Goal: Transaction & Acquisition: Purchase product/service

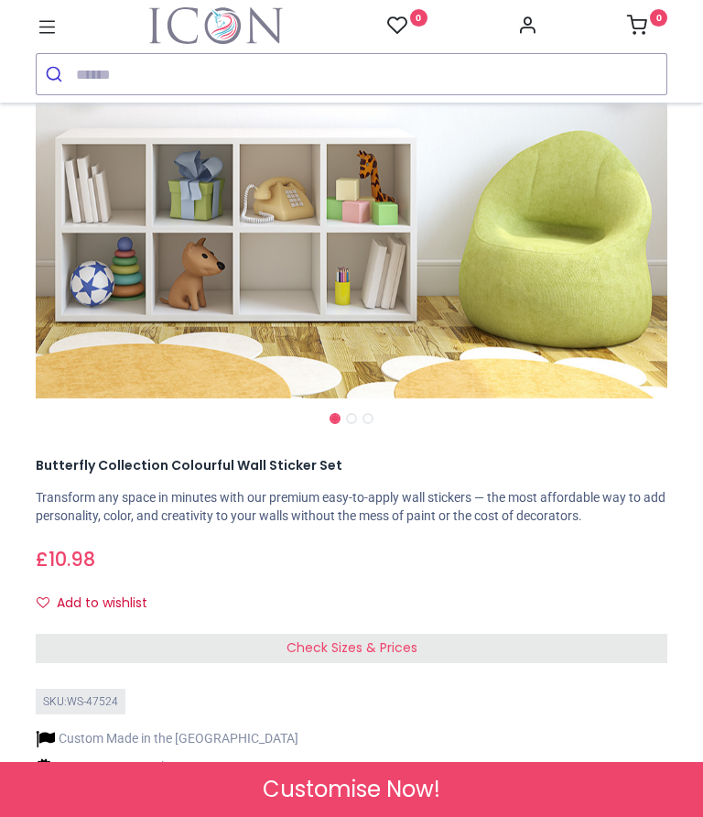
scroll to position [415, 0]
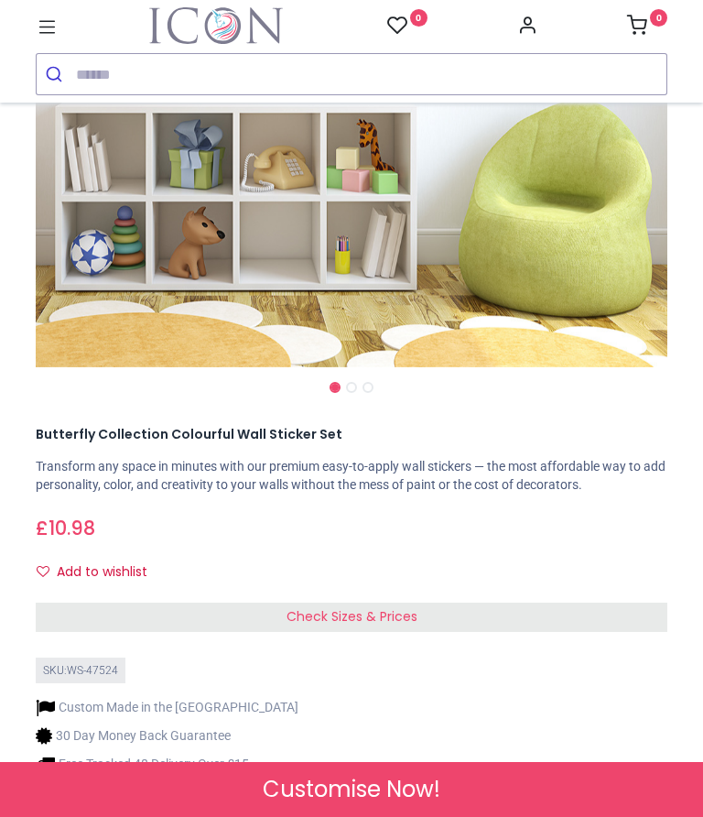
click at [607, 632] on div "Check Sizes & Prices" at bounding box center [352, 616] width 632 height 29
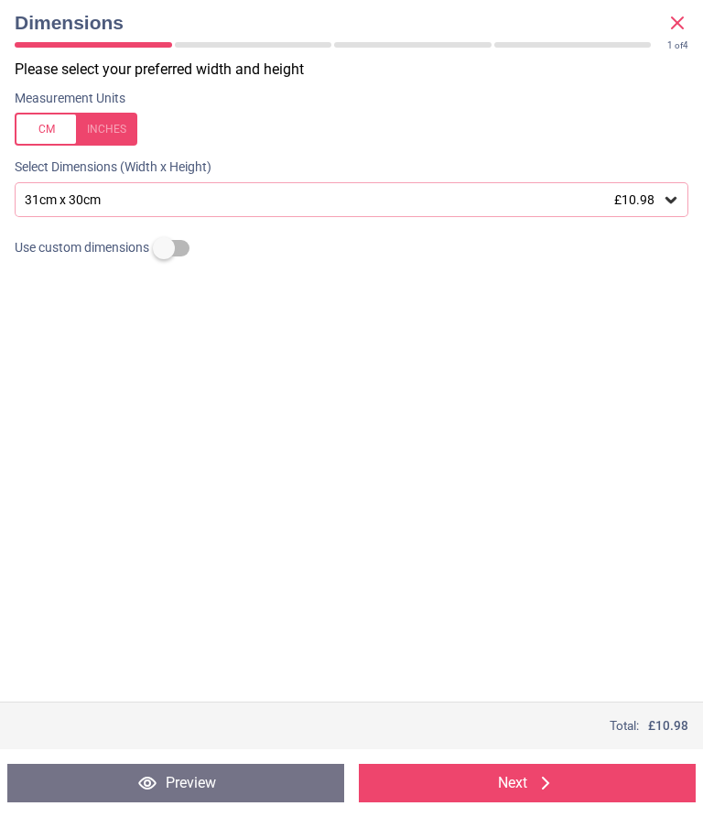
click at [675, 198] on icon at bounding box center [671, 200] width 11 height 6
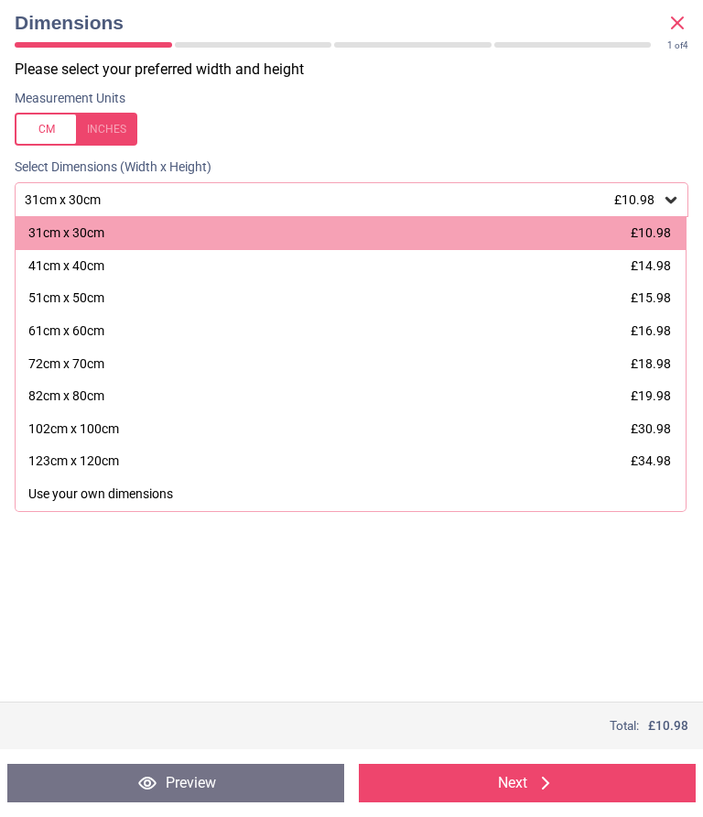
click at [115, 125] on div at bounding box center [76, 129] width 123 height 33
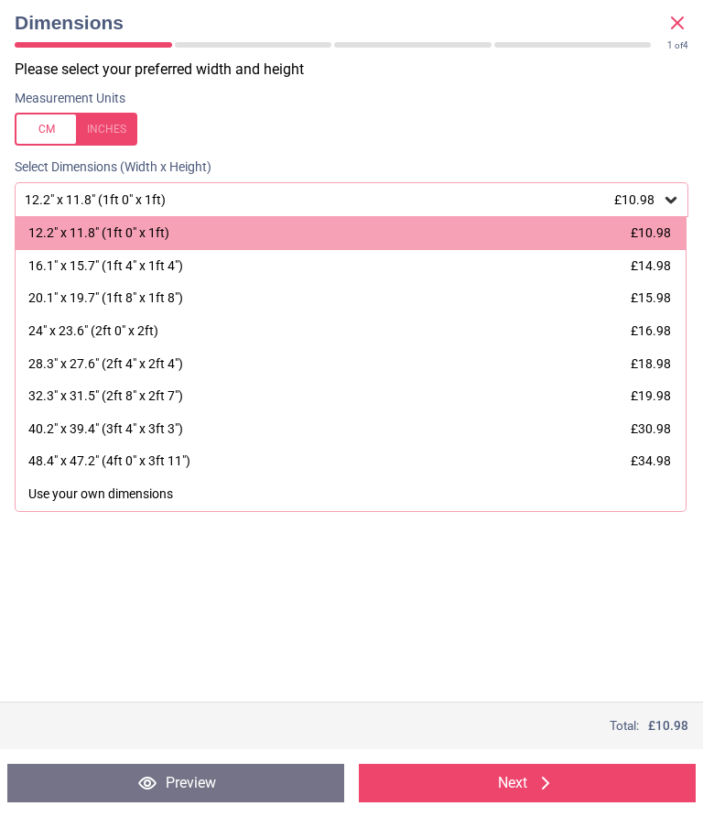
click at [53, 129] on div at bounding box center [76, 129] width 123 height 33
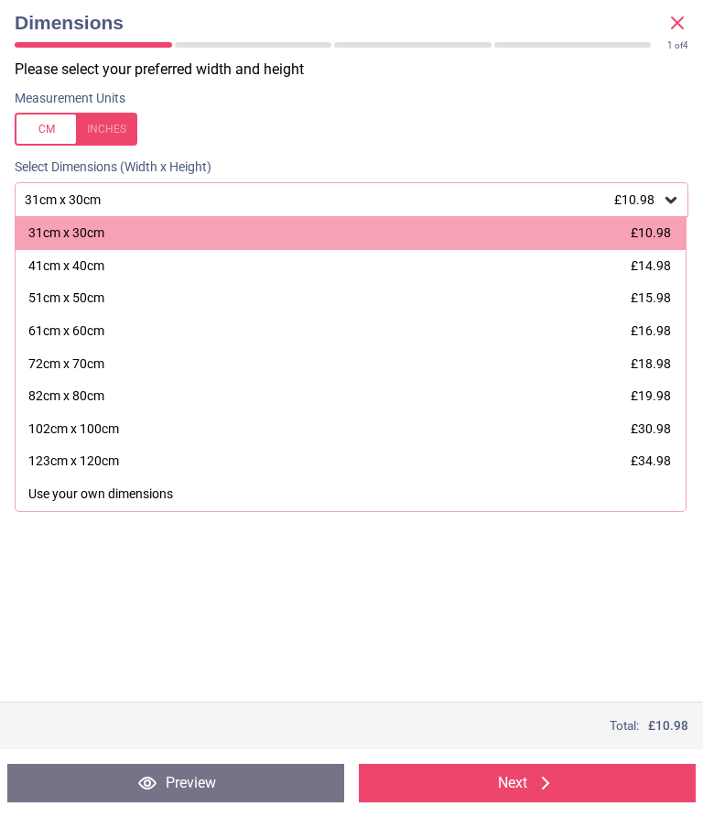
click at [97, 289] on div "51cm x 50cm" at bounding box center [66, 298] width 76 height 18
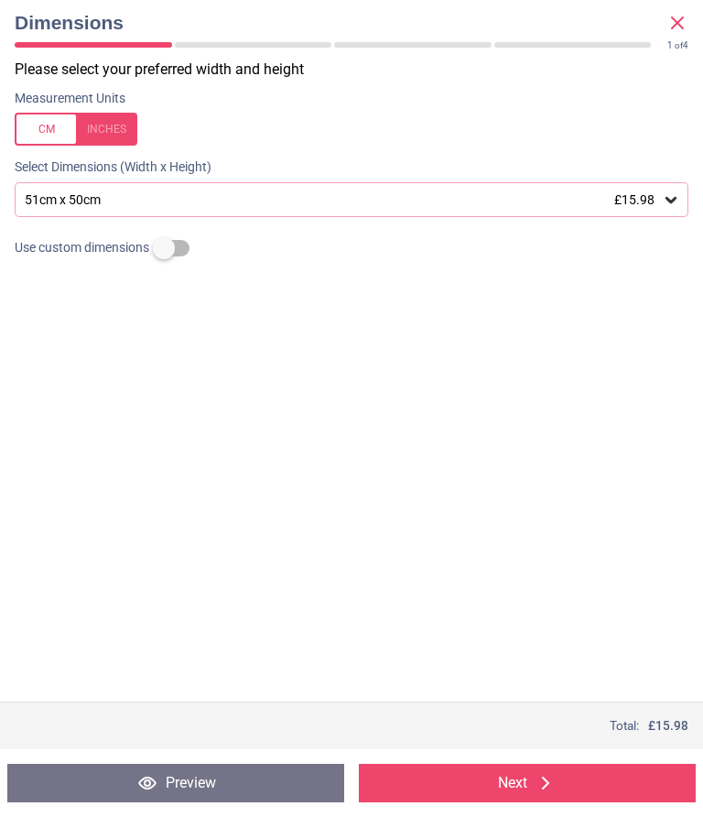
click at [493, 787] on button "Next" at bounding box center [527, 782] width 337 height 38
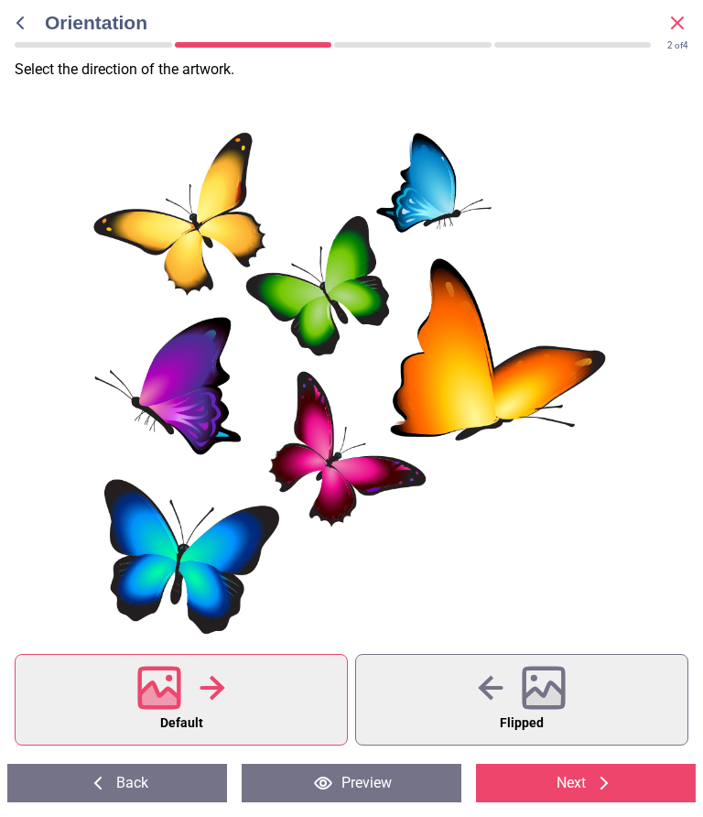
click at [539, 705] on icon at bounding box center [544, 698] width 39 height 32
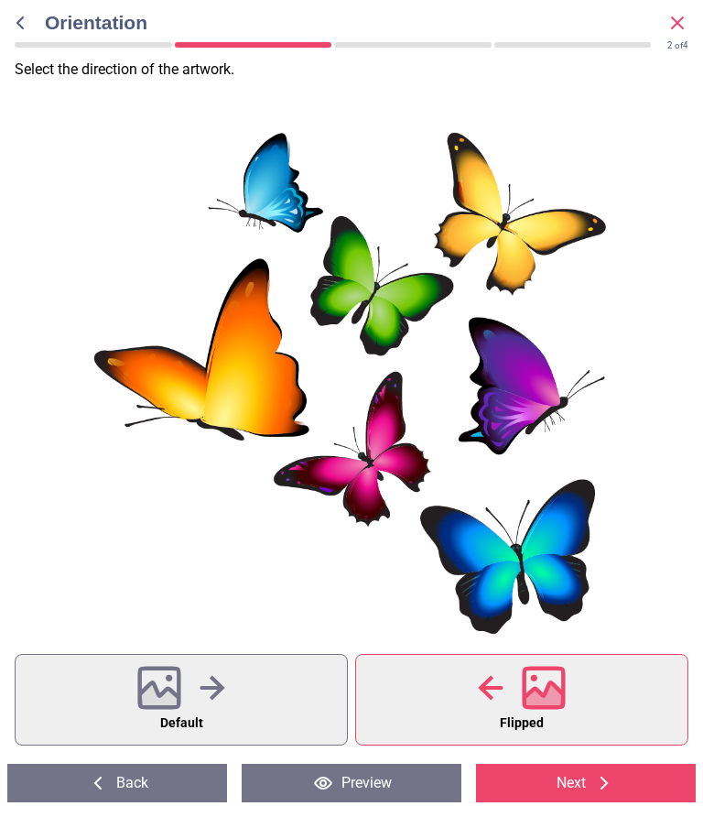
click at [175, 698] on icon at bounding box center [159, 698] width 39 height 32
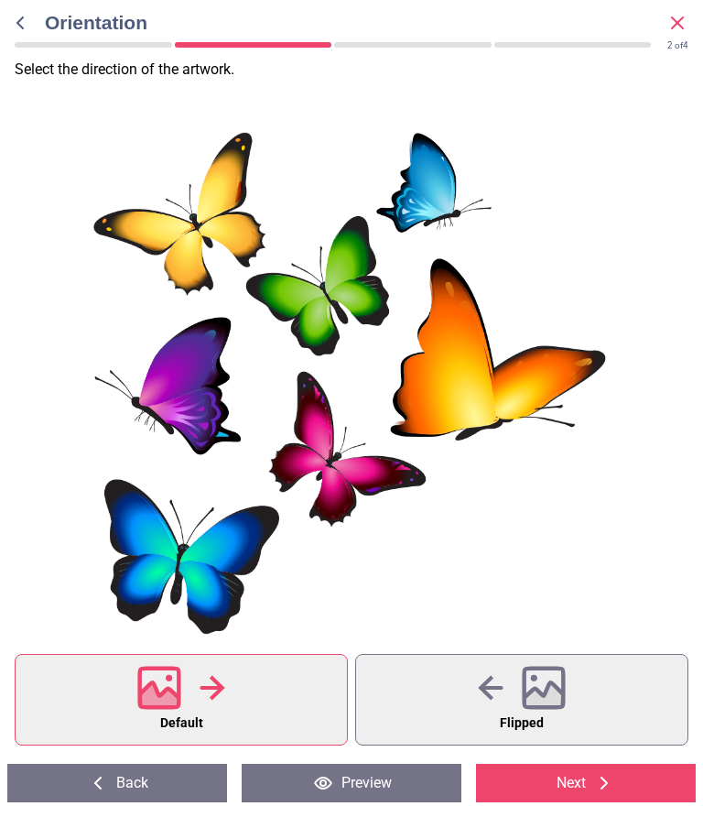
click at [580, 785] on button "Next" at bounding box center [586, 782] width 220 height 38
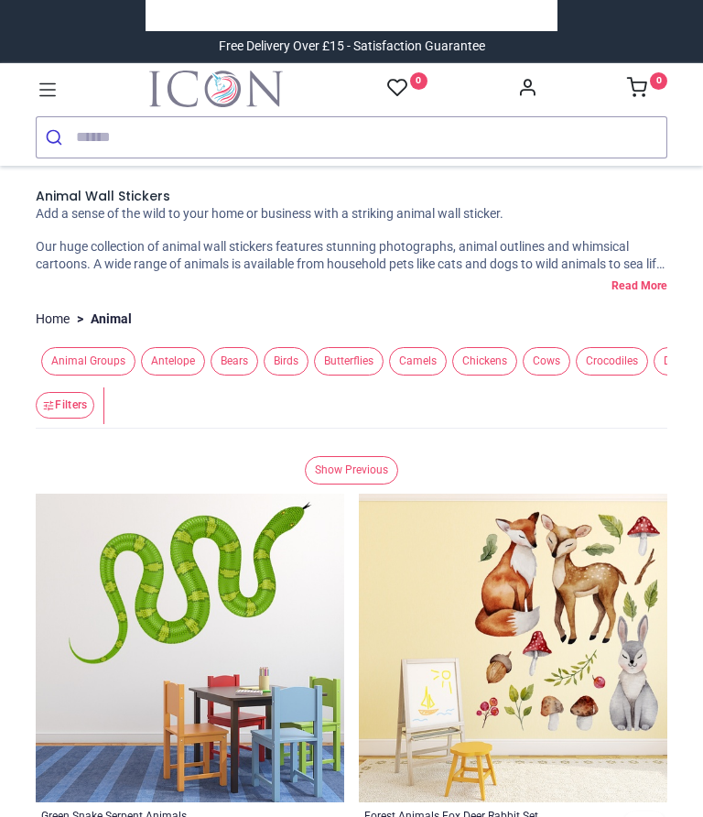
click at [330, 375] on span "Butterflies" at bounding box center [349, 361] width 70 height 28
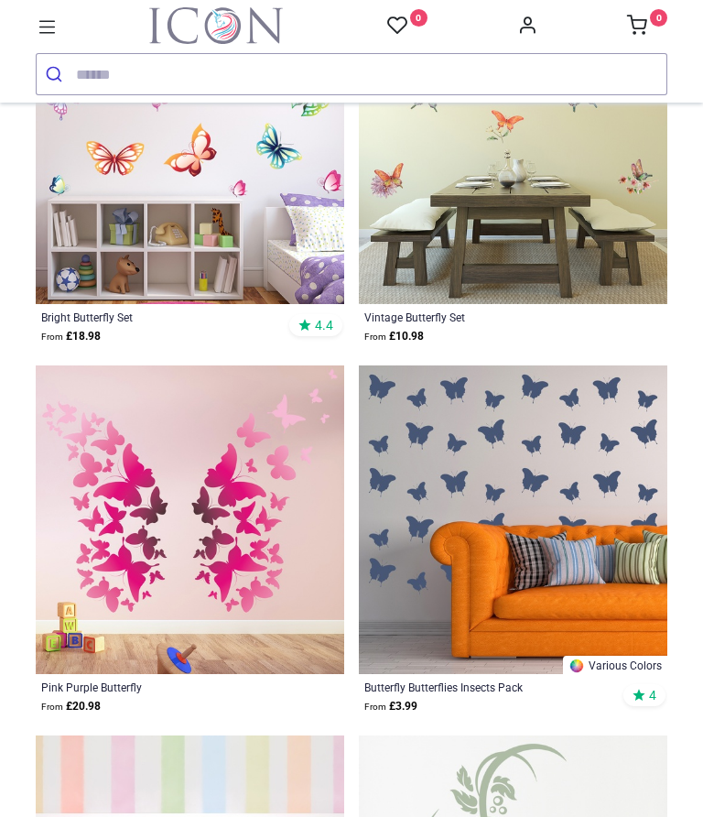
scroll to position [1504, 0]
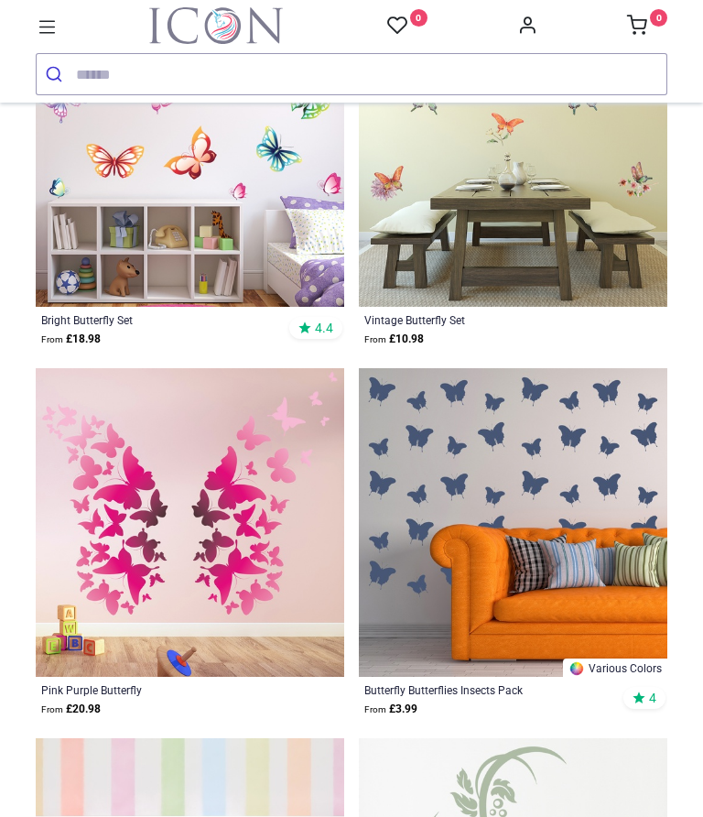
click at [520, 307] on img at bounding box center [513, 152] width 309 height 309
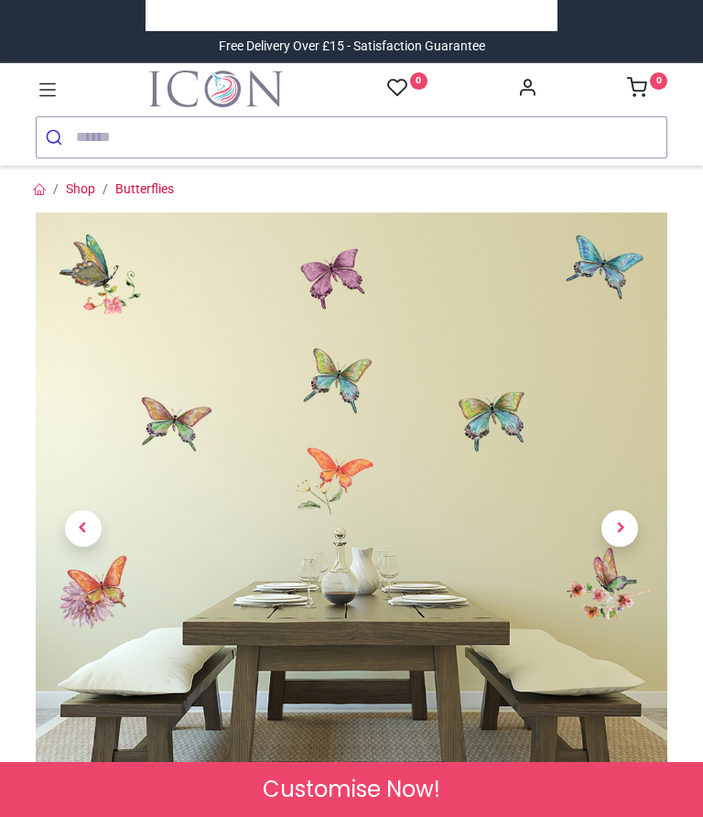
click at [618, 533] on span "Next" at bounding box center [619, 528] width 37 height 37
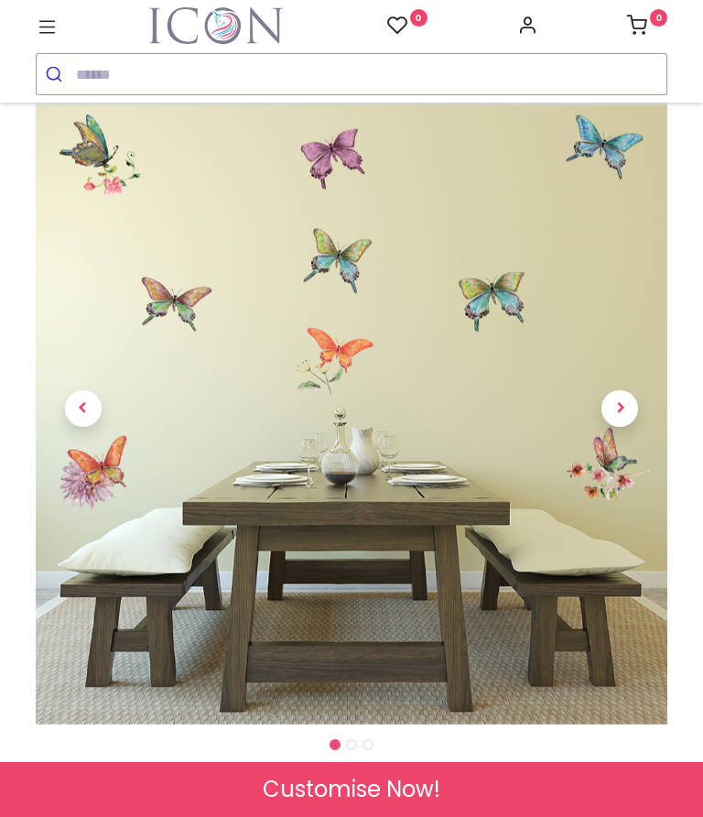
scroll to position [52, 0]
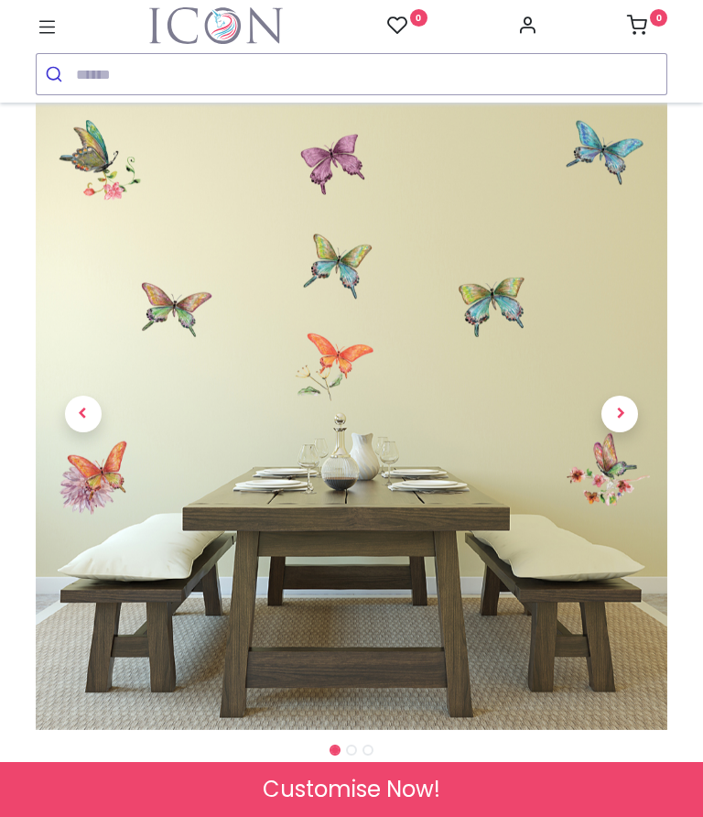
click at [619, 410] on span "Next" at bounding box center [619, 413] width 37 height 37
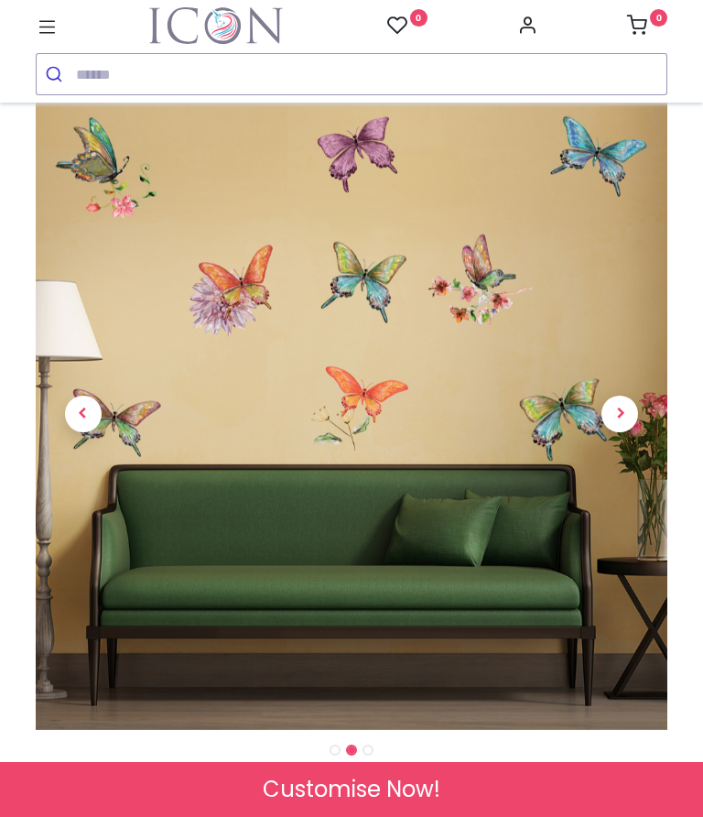
click at [616, 415] on span "Next" at bounding box center [619, 413] width 37 height 37
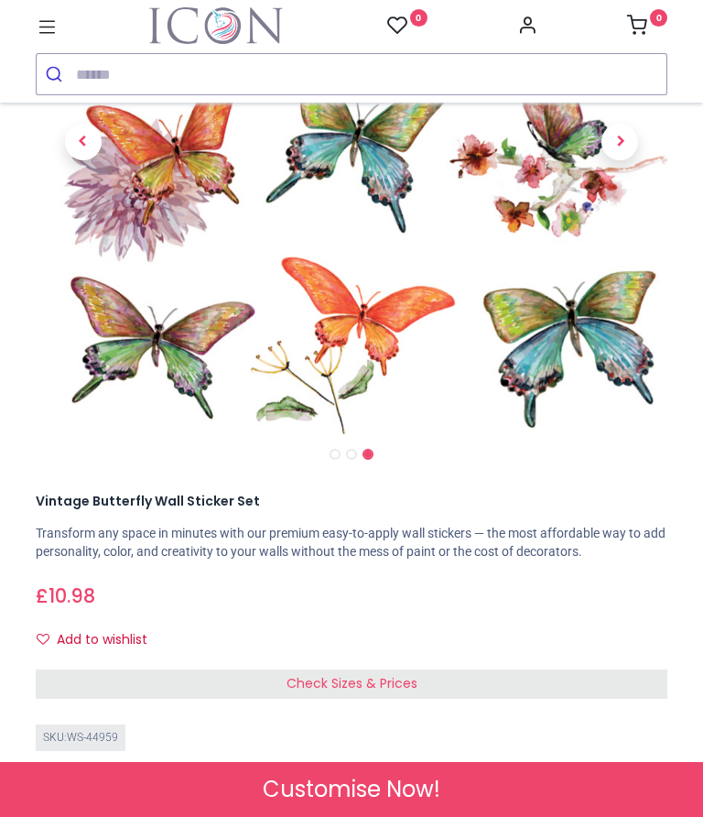
scroll to position [304, 0]
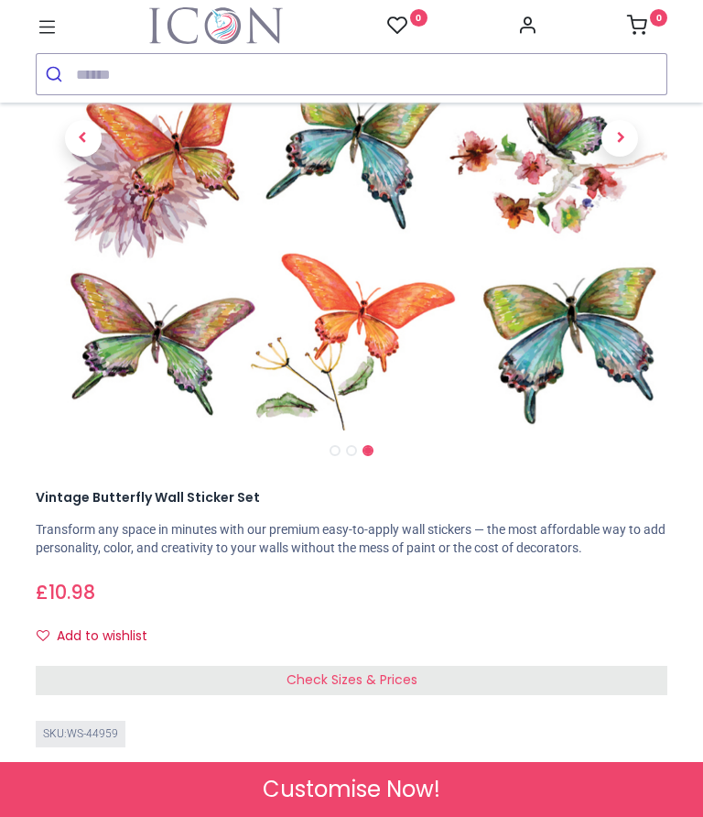
click at [455, 695] on div "Check Sizes & Prices" at bounding box center [352, 680] width 632 height 29
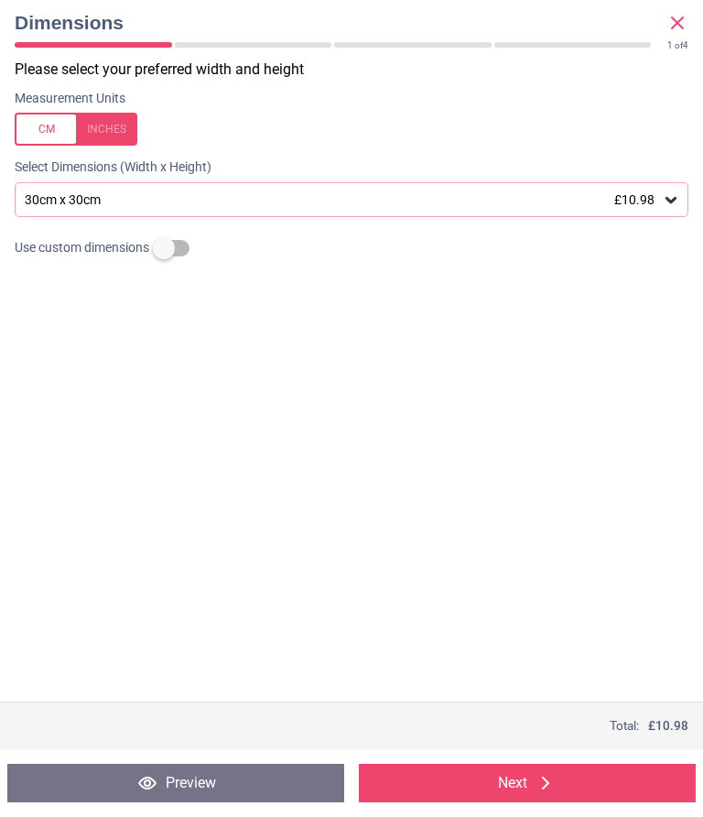
click at [670, 193] on icon at bounding box center [671, 199] width 18 height 18
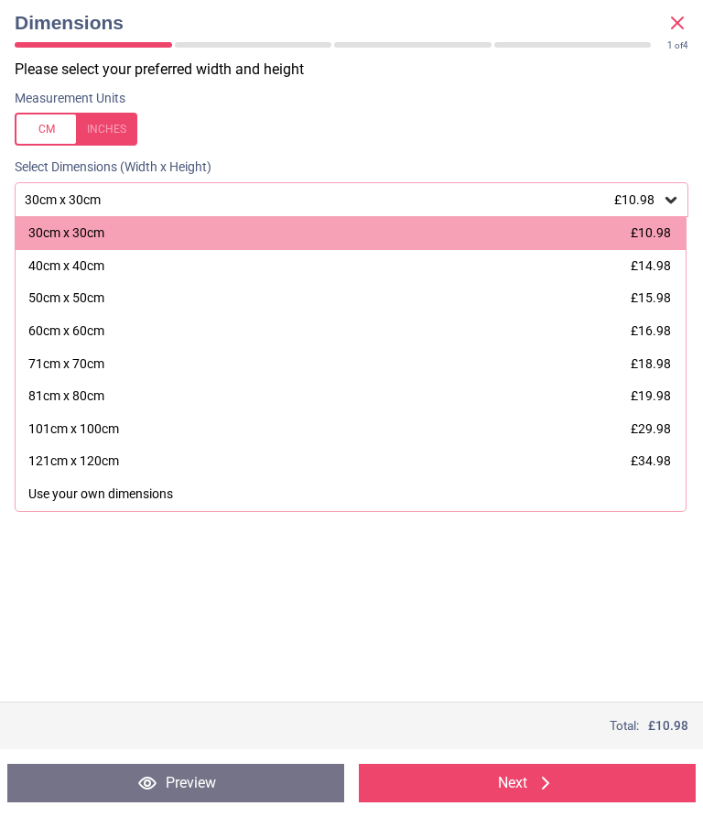
click at [477, 623] on div "Please select your preferred width and height Measurement Units Select Dimensio…" at bounding box center [351, 381] width 703 height 642
click at [511, 785] on button "Next" at bounding box center [527, 782] width 337 height 38
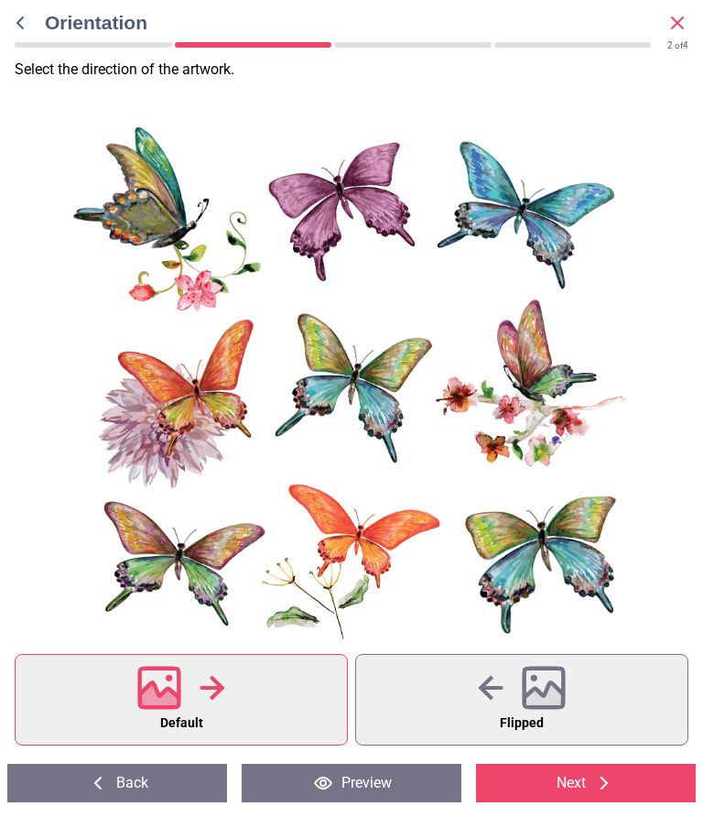
click at [195, 782] on button "Back" at bounding box center [117, 782] width 220 height 38
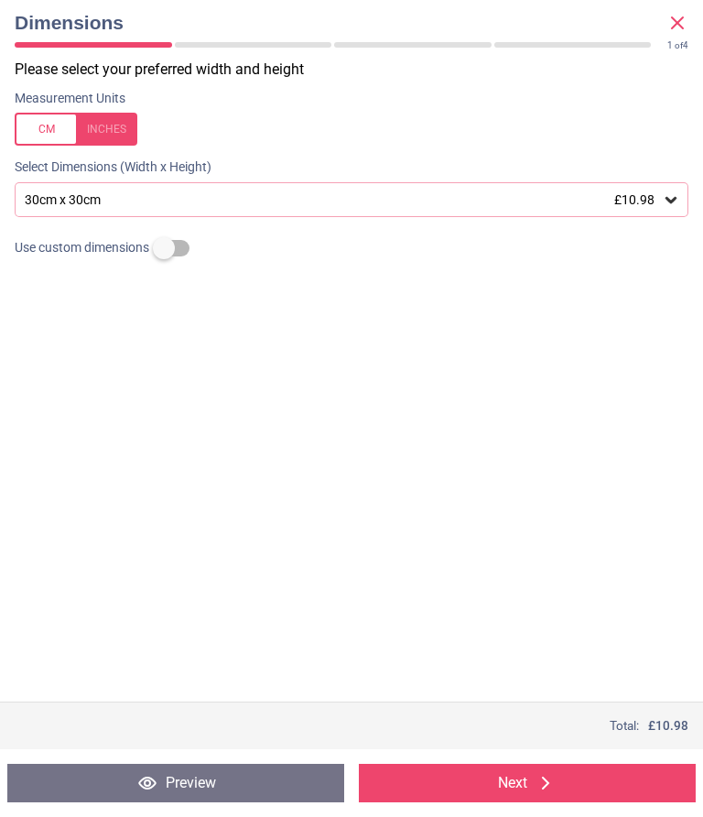
click at [239, 774] on button "Preview" at bounding box center [175, 782] width 337 height 38
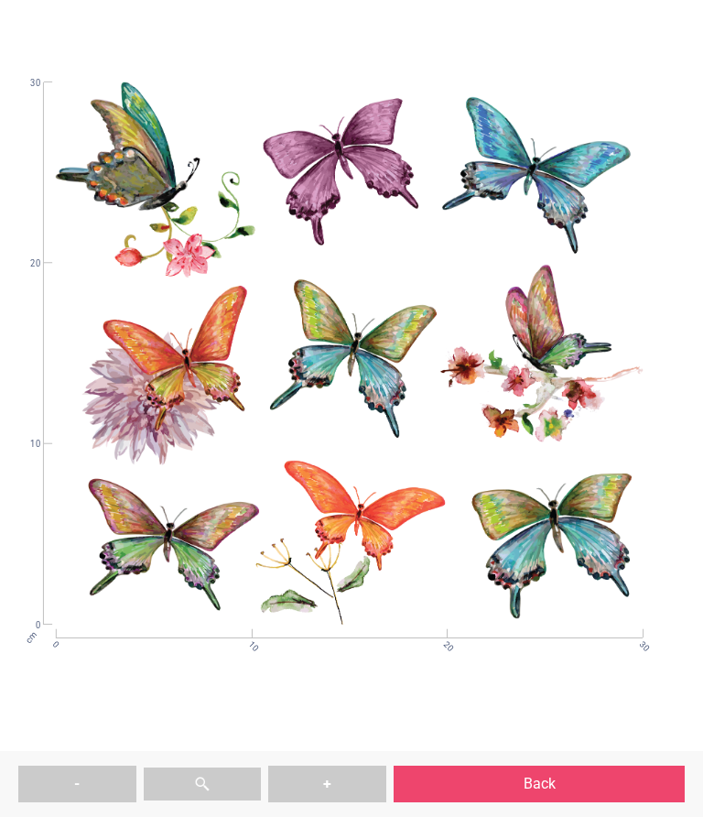
click at [480, 775] on button "Back" at bounding box center [539, 783] width 291 height 37
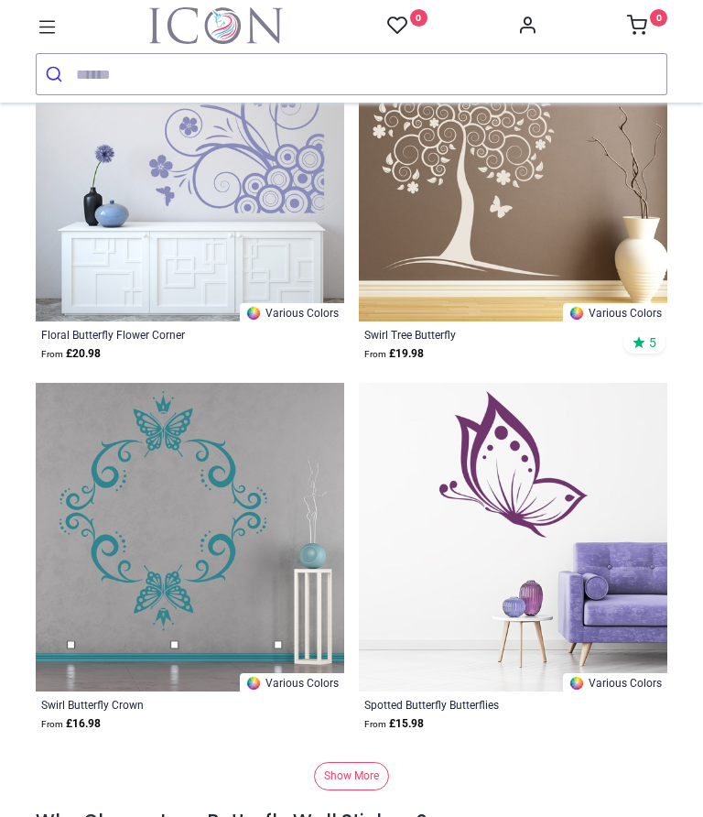
scroll to position [4820, 0]
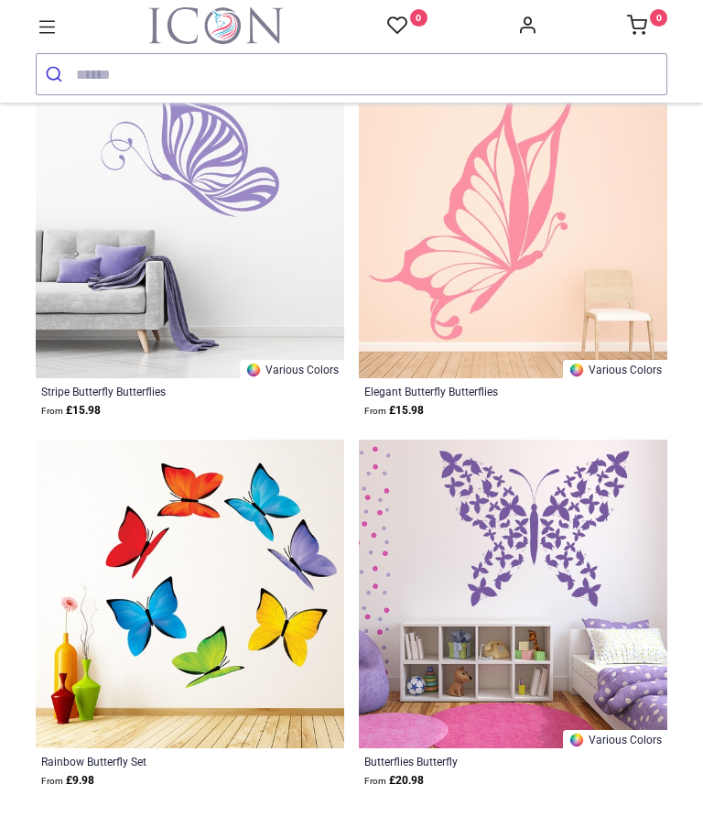
scroll to position [9994, 0]
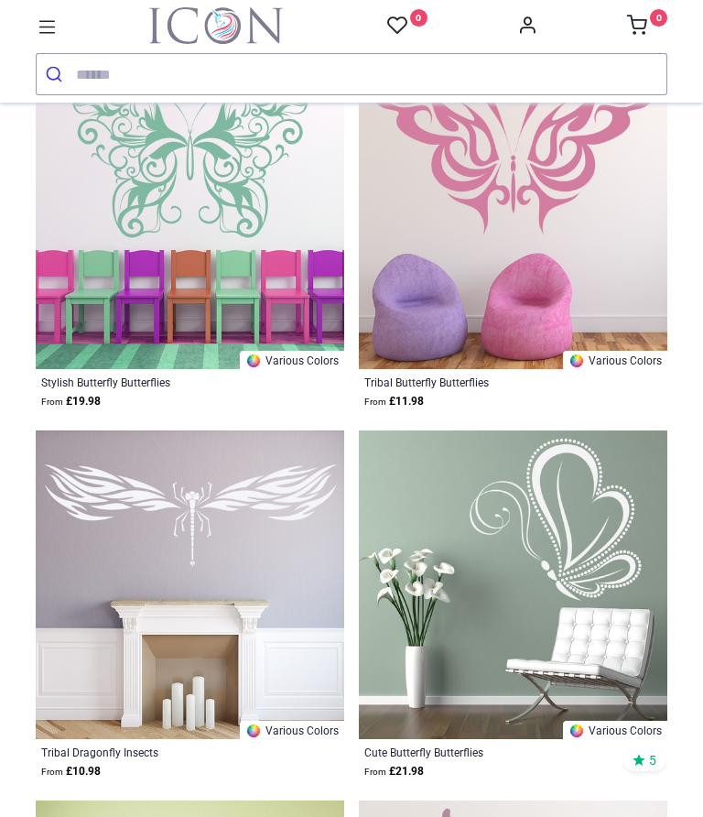
scroll to position [13270, 0]
